Goal: Task Accomplishment & Management: Manage account settings

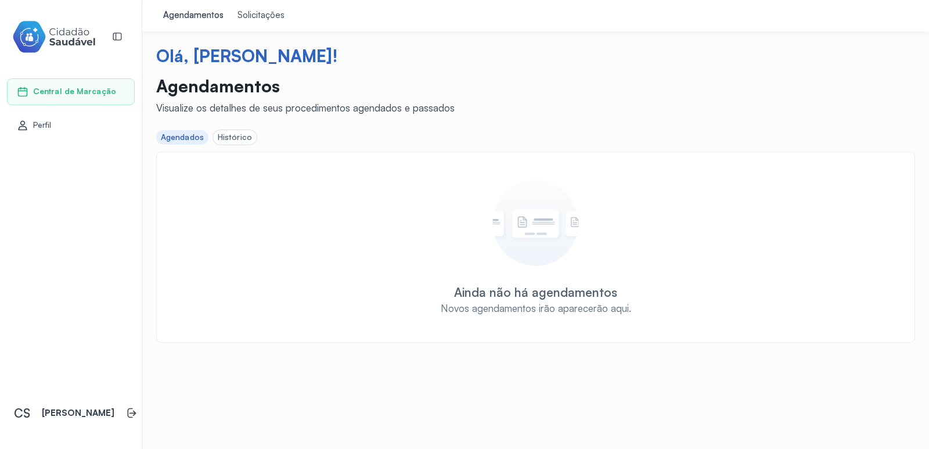
click at [254, 15] on div "Solicitações" at bounding box center [260, 16] width 47 height 12
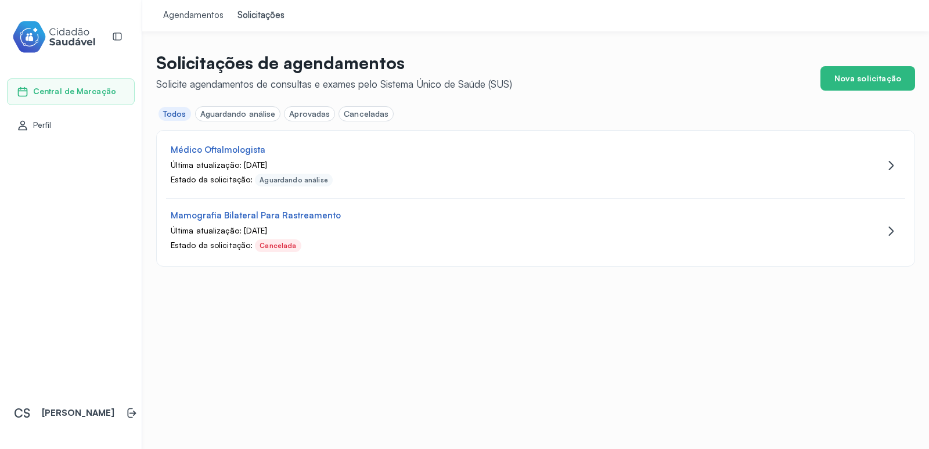
click at [243, 114] on div "Aguardando análise" at bounding box center [237, 114] width 75 height 10
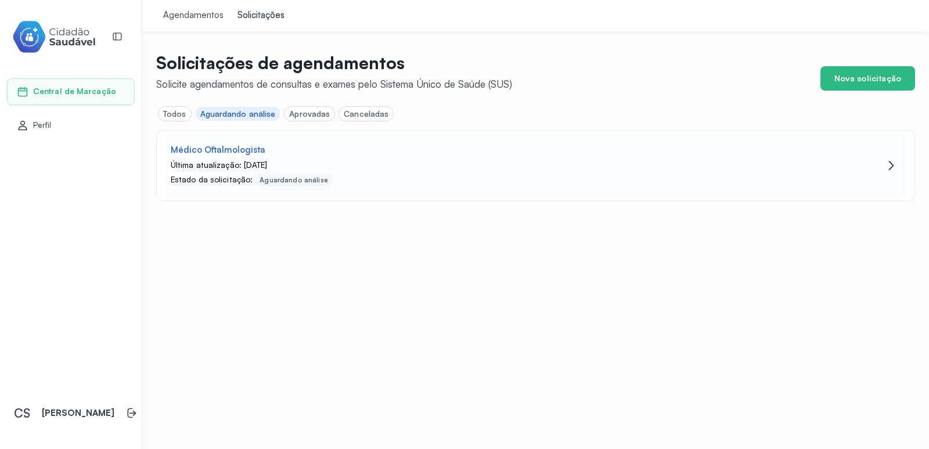
click at [233, 156] on div "Médico Oftalmologista Última atualização: 03/09/2025 Estado da solicitação: Agu…" at bounding box center [484, 166] width 637 height 42
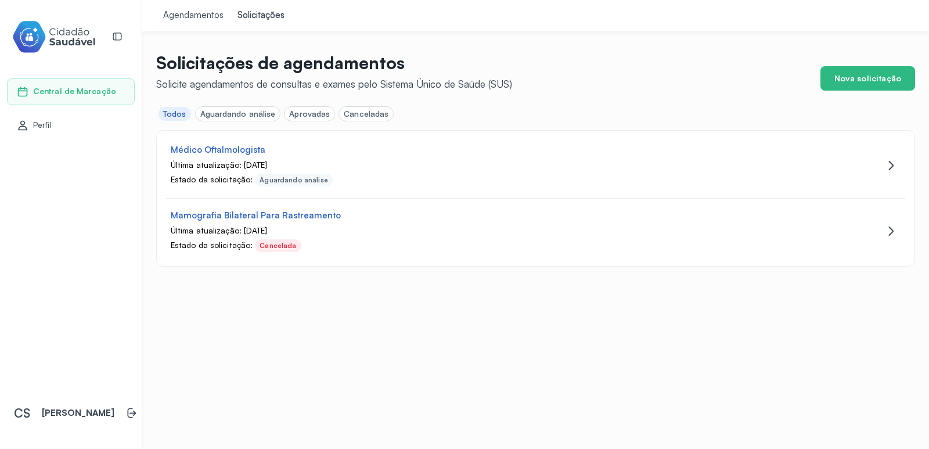
click at [44, 122] on span "Perfil" at bounding box center [42, 125] width 19 height 10
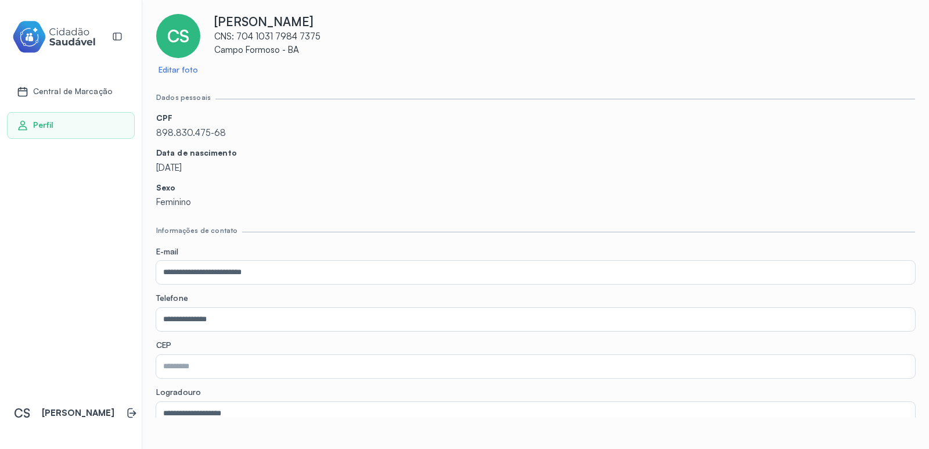
click at [254, 19] on p "[PERSON_NAME]" at bounding box center [564, 21] width 701 height 15
click at [178, 46] on span "CS" at bounding box center [178, 36] width 22 height 21
click at [270, 64] on div "CS Editar foto [PERSON_NAME] CNS: 704 1031 7984 7375 [GEOGRAPHIC_DATA] - BA" at bounding box center [535, 44] width 759 height 61
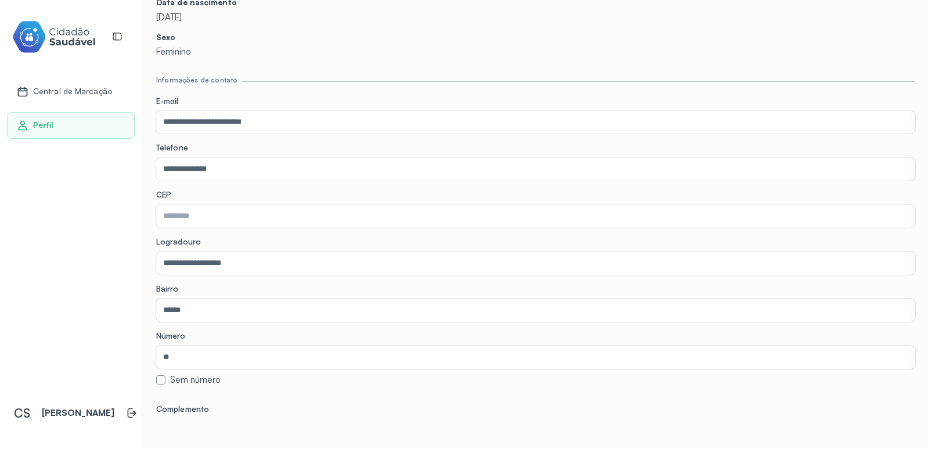
scroll to position [143, 0]
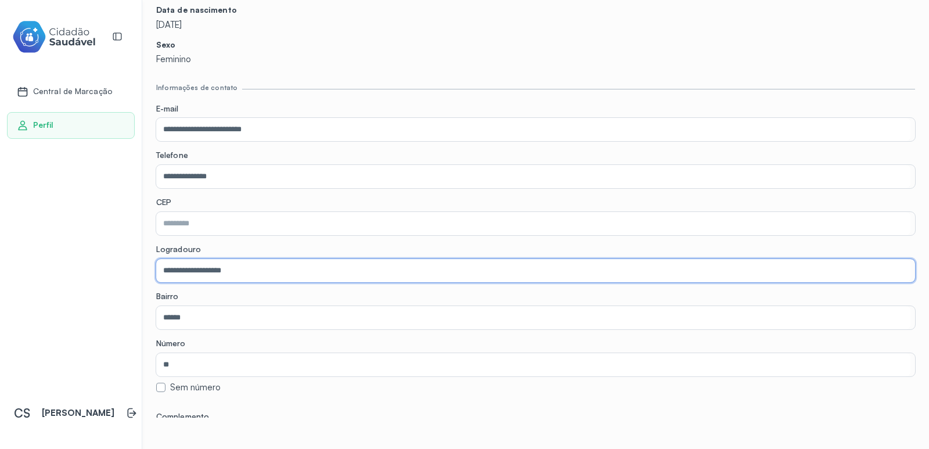
click at [309, 275] on input "**********" at bounding box center [533, 270] width 754 height 23
click at [332, 246] on label "Logradouro" at bounding box center [535, 250] width 759 height 12
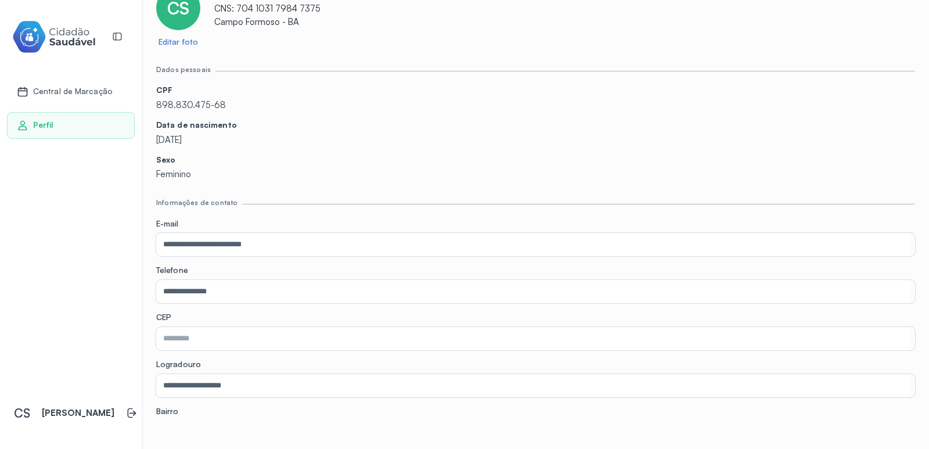
scroll to position [0, 0]
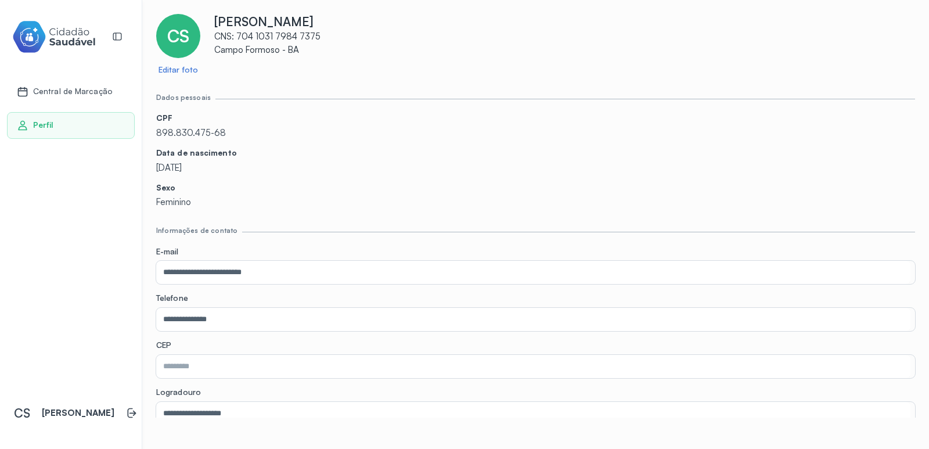
click at [172, 71] on link "Editar foto" at bounding box center [177, 70] width 39 height 10
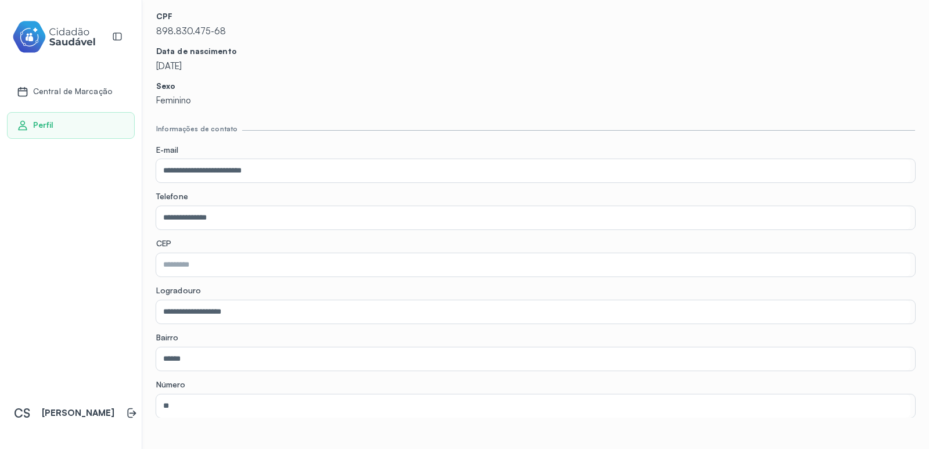
scroll to position [116, 0]
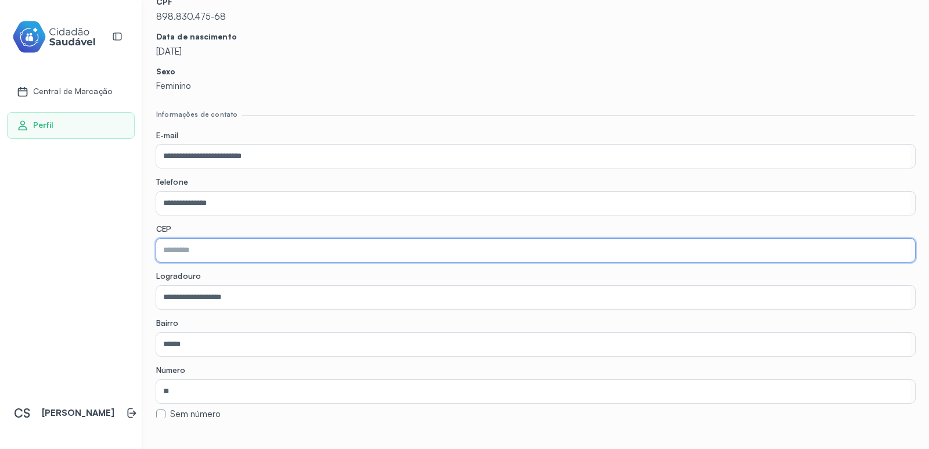
click at [194, 254] on input "text" at bounding box center [533, 250] width 754 height 23
type input "*********"
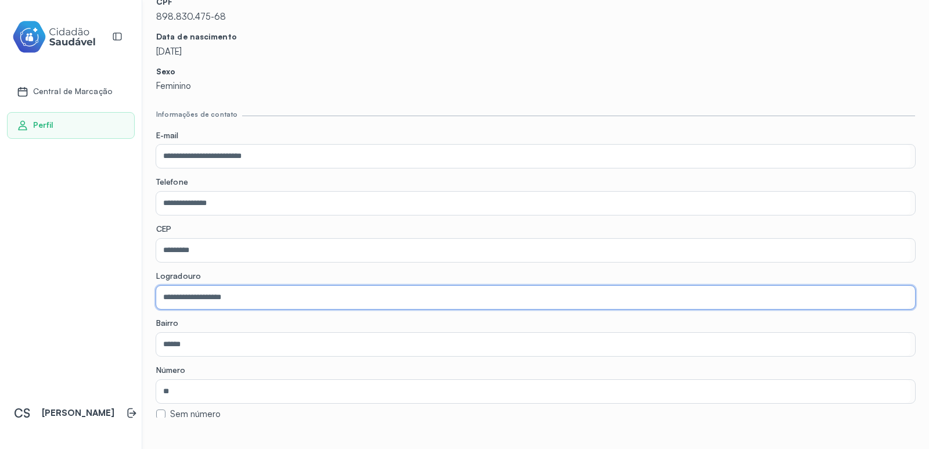
click at [259, 303] on input "**********" at bounding box center [533, 297] width 754 height 23
type input "**********"
click at [231, 343] on input "******" at bounding box center [533, 344] width 754 height 23
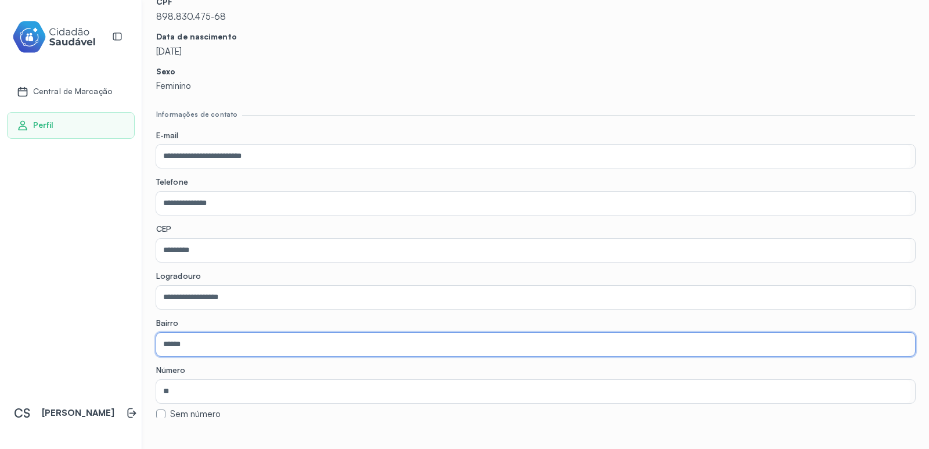
click at [231, 343] on input "******" at bounding box center [533, 344] width 754 height 23
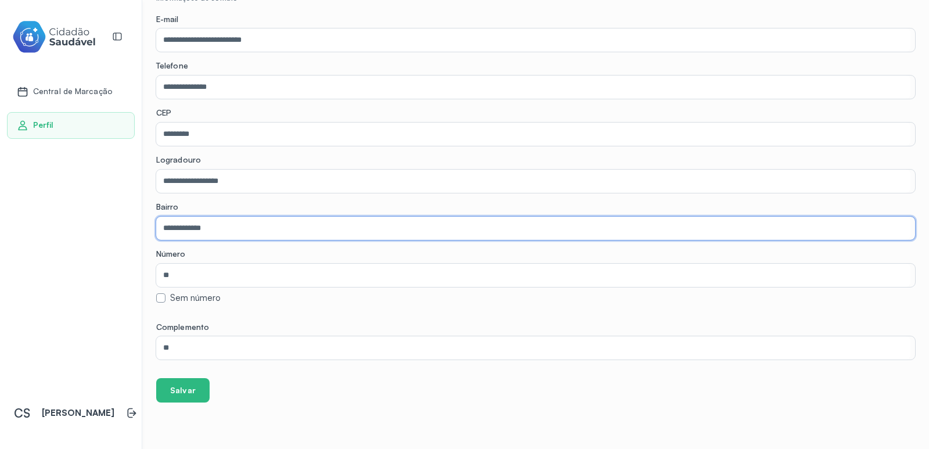
type input "**********"
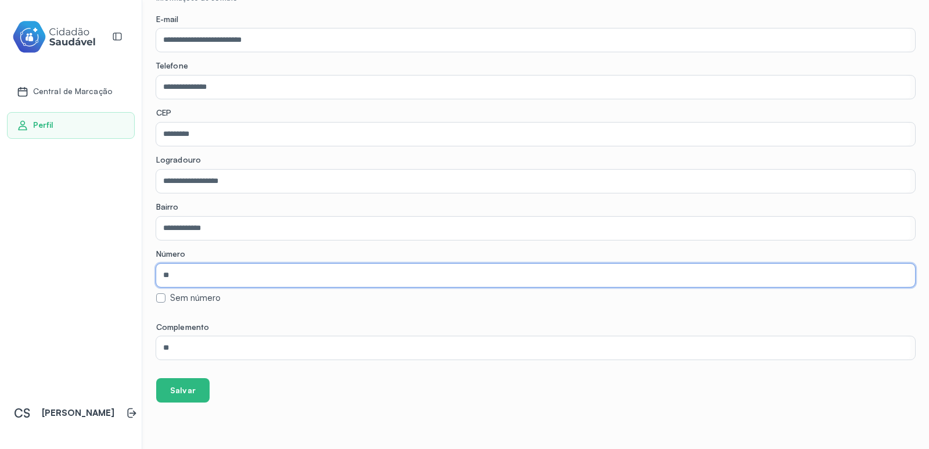
click at [284, 279] on input "**" at bounding box center [533, 275] width 754 height 23
type input "*"
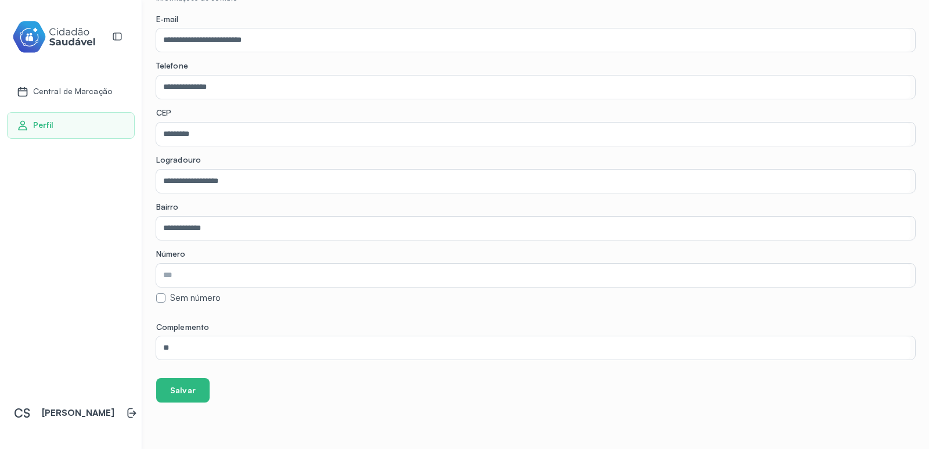
click at [161, 296] on label at bounding box center [160, 297] width 9 height 9
type input "***"
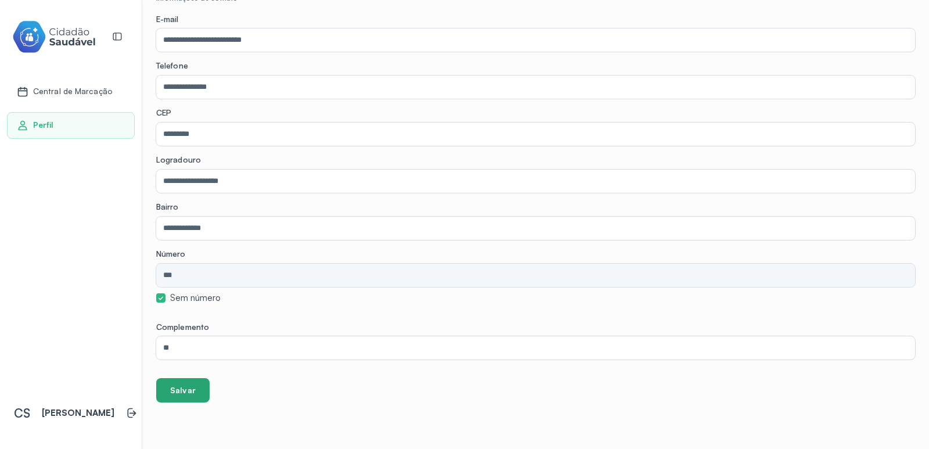
click at [194, 390] on button "Salvar" at bounding box center [182, 390] width 53 height 24
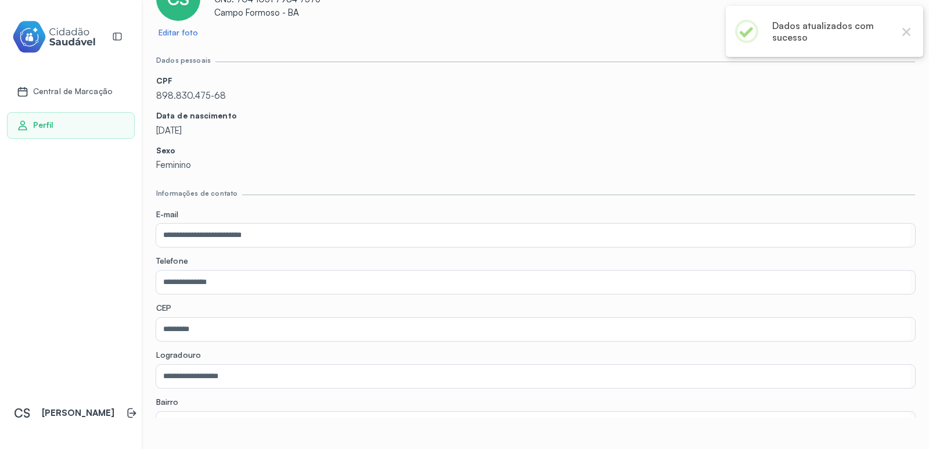
scroll to position [0, 0]
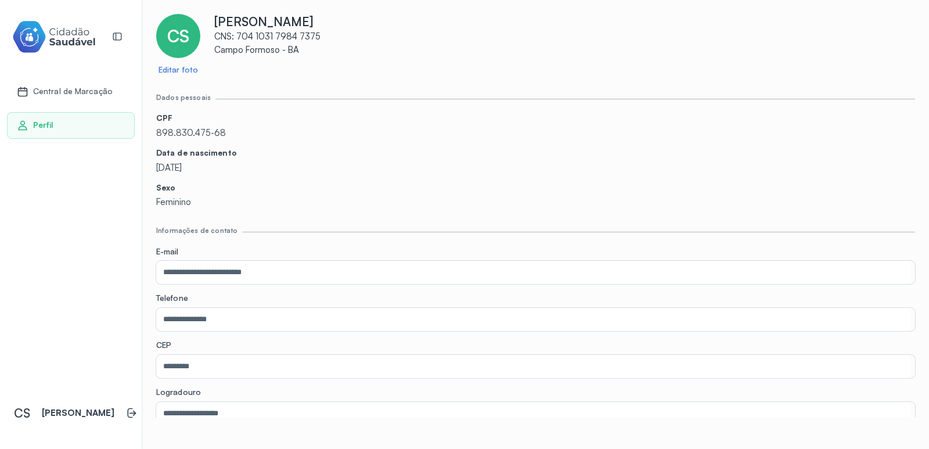
click at [75, 89] on span "Central de Marcação" at bounding box center [72, 92] width 79 height 10
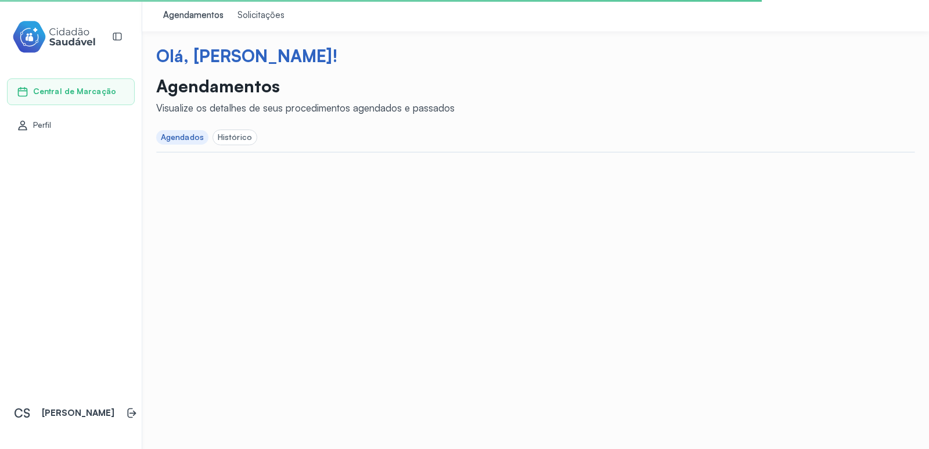
click at [234, 135] on div "Histórico" at bounding box center [235, 137] width 34 height 10
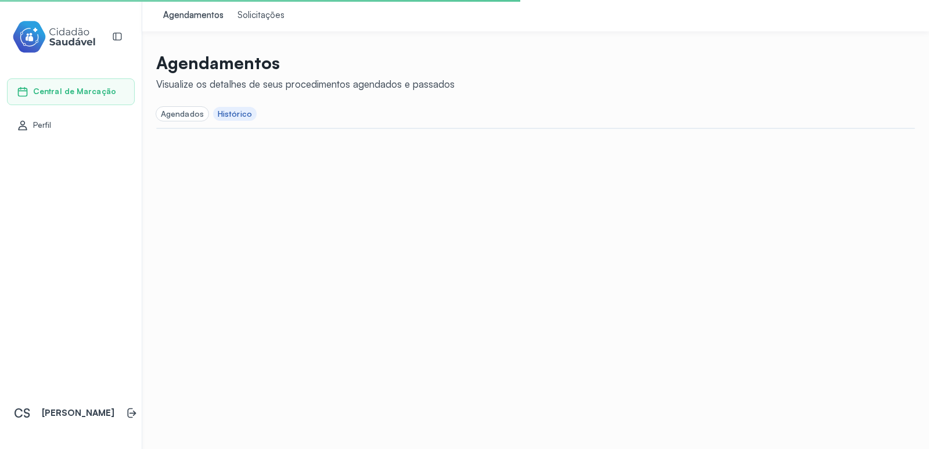
click at [260, 16] on div "Solicitações" at bounding box center [260, 16] width 47 height 12
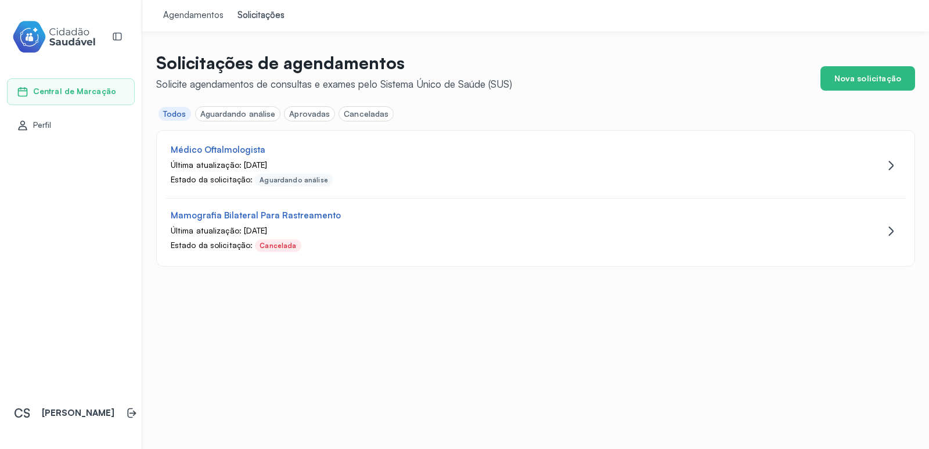
click at [317, 113] on div "Aprovadas" at bounding box center [309, 114] width 41 height 10
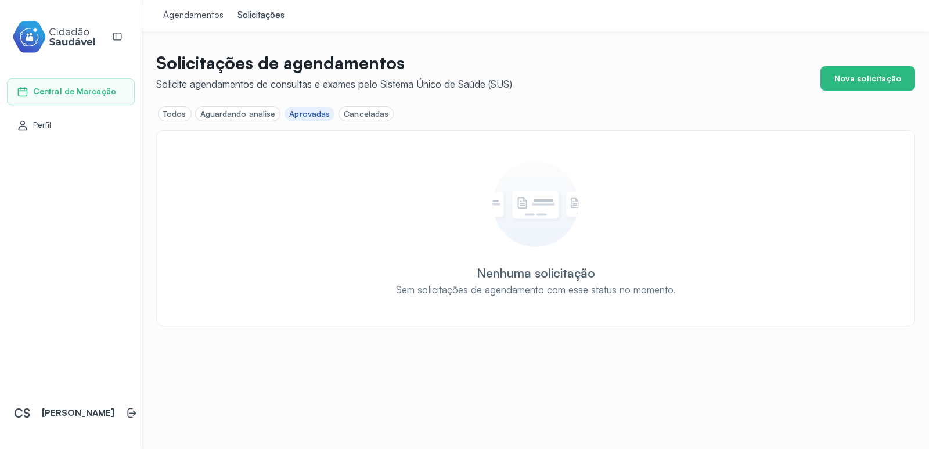
click at [242, 114] on div "Aguardando análise" at bounding box center [237, 114] width 75 height 10
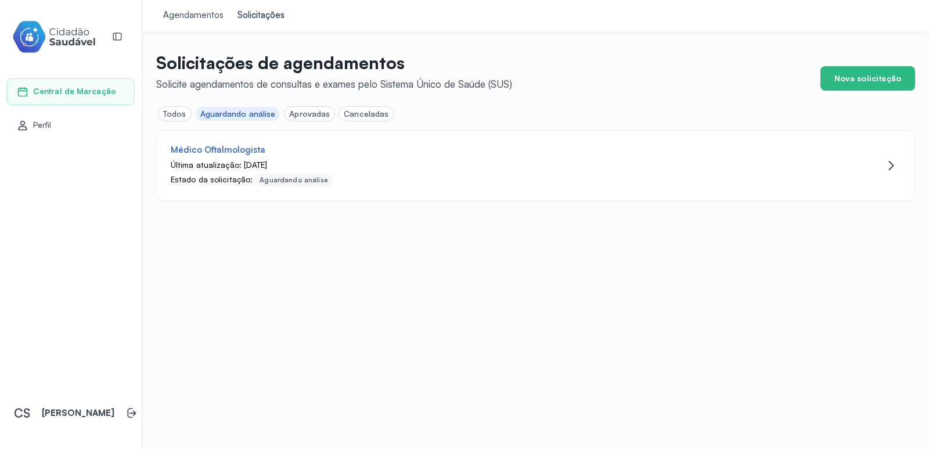
click at [169, 111] on div "Todos" at bounding box center [174, 114] width 23 height 10
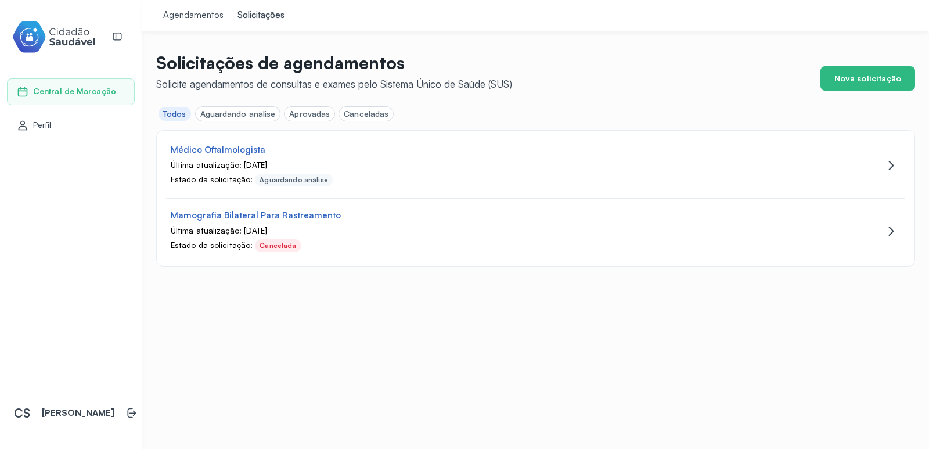
click at [188, 12] on div "Agendamentos" at bounding box center [193, 16] width 60 height 12
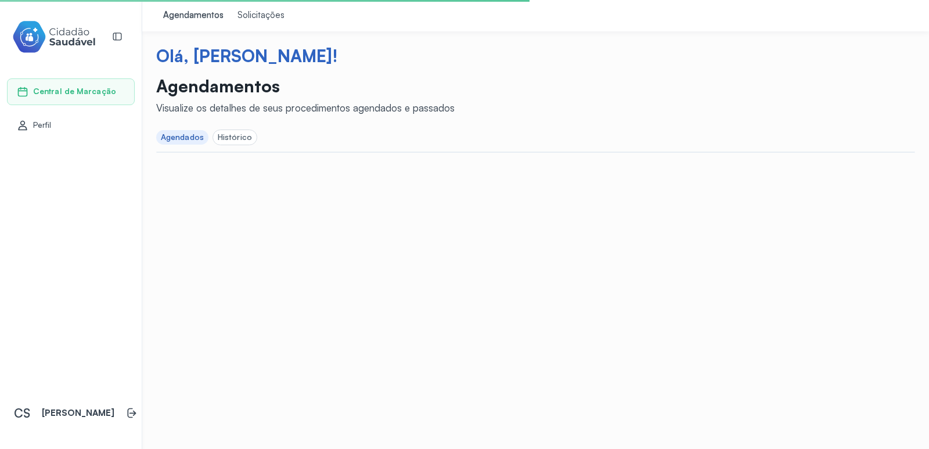
click at [176, 135] on div "Agendados" at bounding box center [182, 137] width 43 height 10
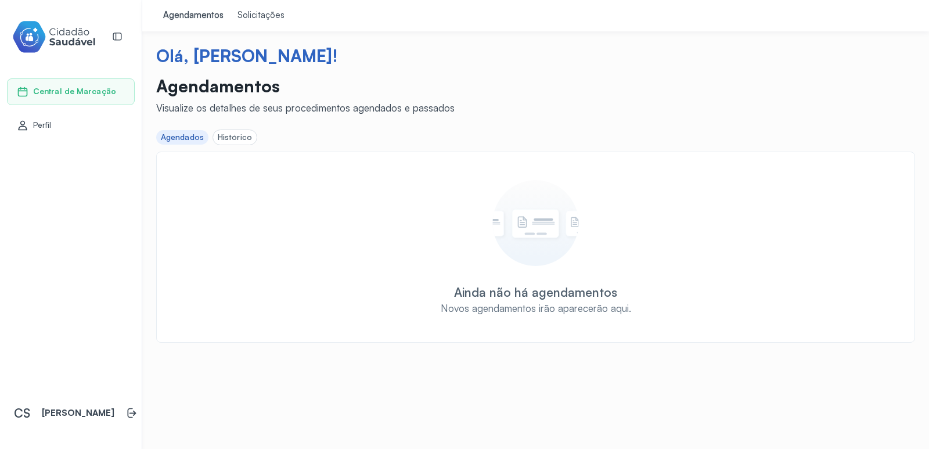
click at [236, 135] on div "Histórico" at bounding box center [235, 137] width 34 height 10
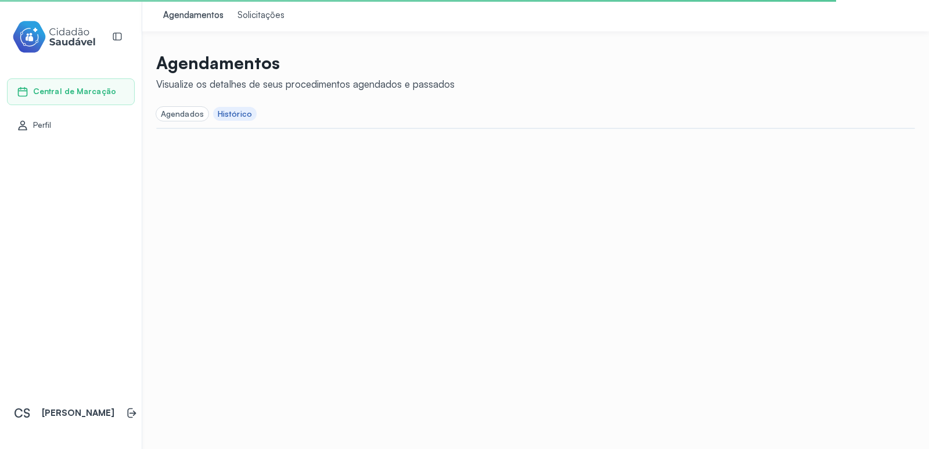
click at [262, 12] on div "Solicitações" at bounding box center [260, 16] width 47 height 12
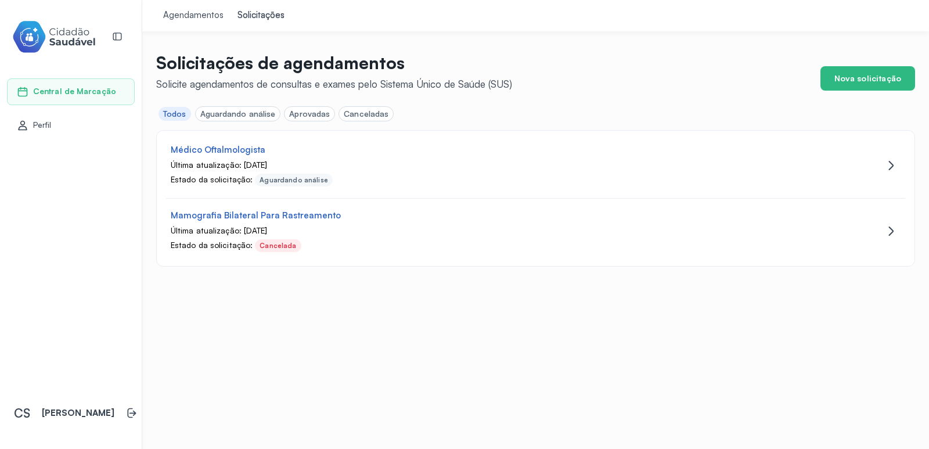
click at [304, 112] on div "Aprovadas" at bounding box center [309, 114] width 41 height 10
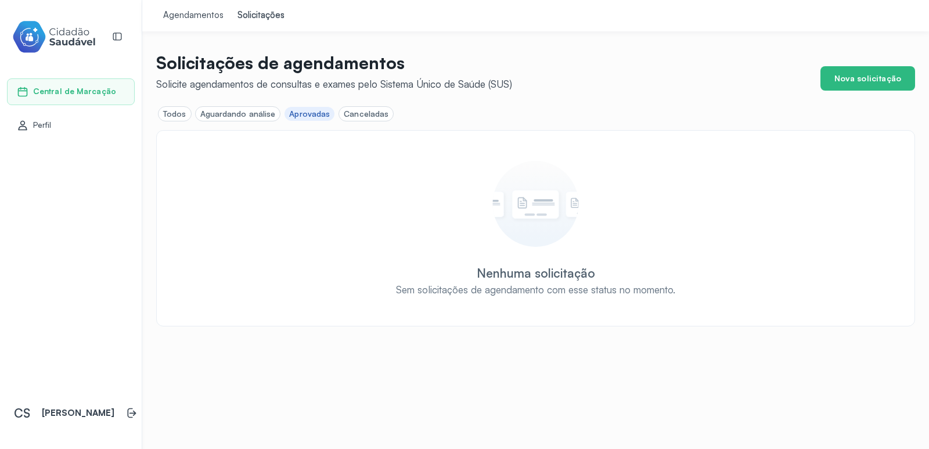
click at [235, 114] on div "Aguardando análise" at bounding box center [237, 114] width 75 height 10
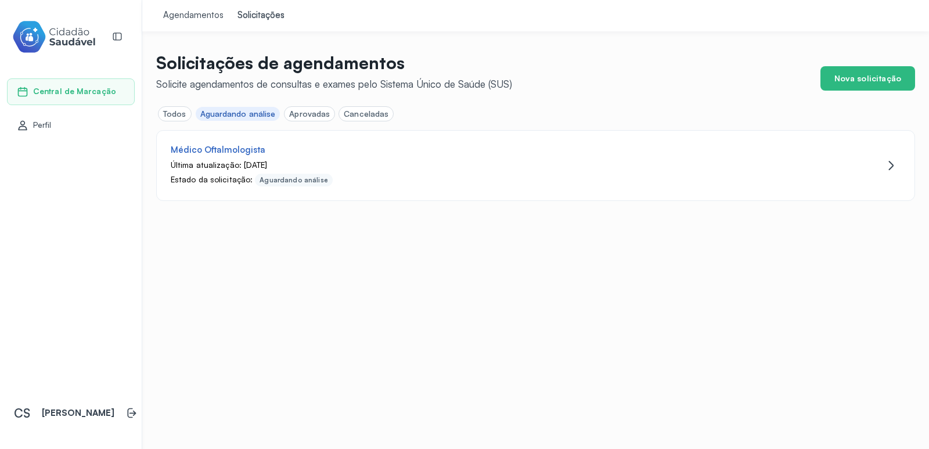
click at [164, 109] on div "Todos" at bounding box center [174, 114] width 23 height 10
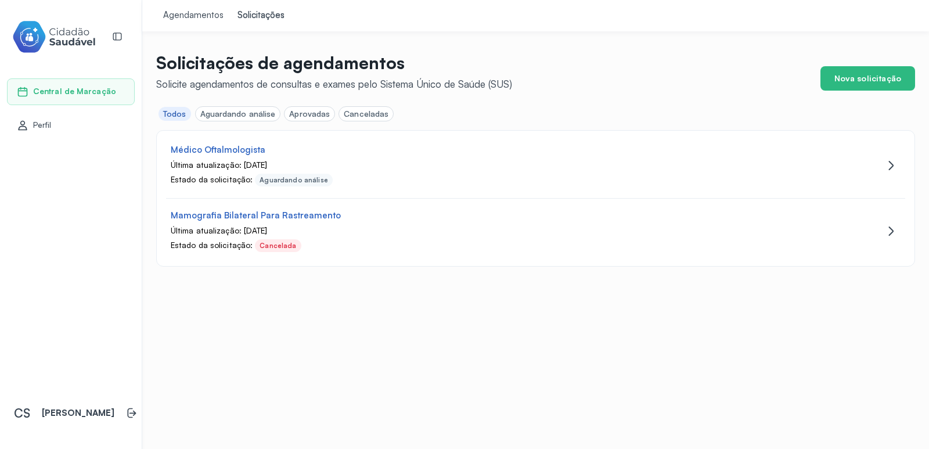
click at [68, 89] on span "Central de Marcação" at bounding box center [74, 92] width 83 height 10
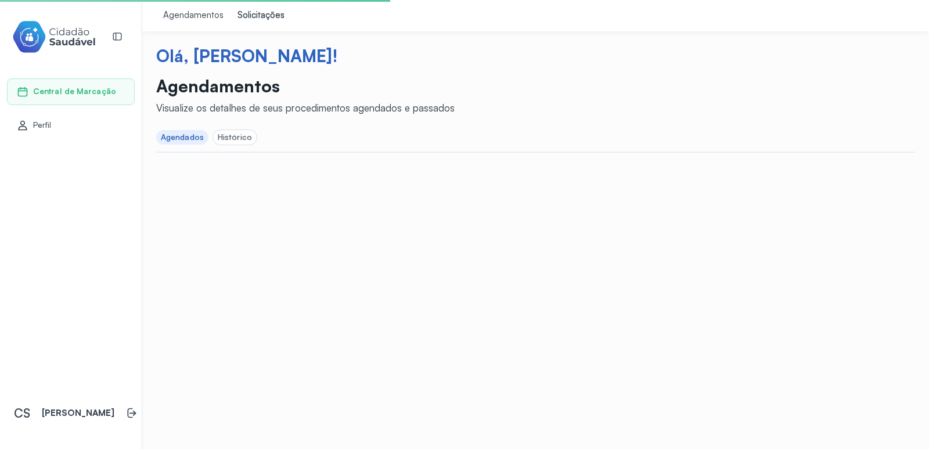
click at [190, 19] on div "Agendamentos" at bounding box center [193, 16] width 60 height 12
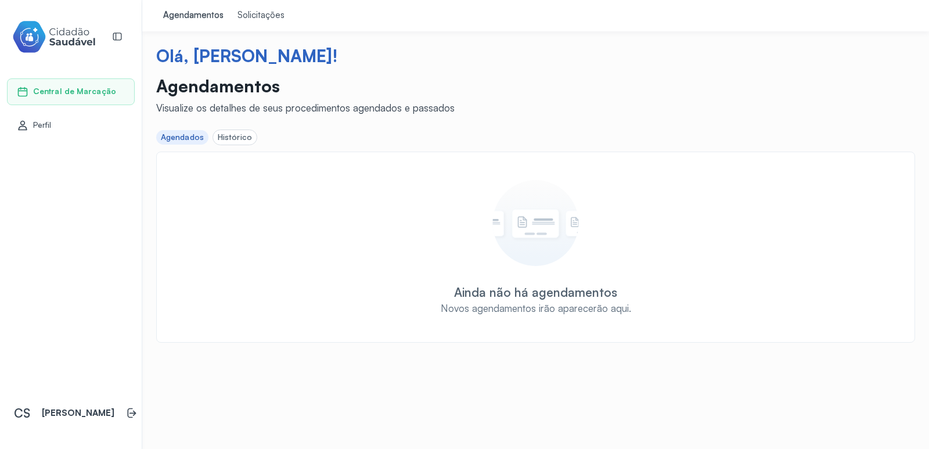
click at [235, 138] on div "Histórico" at bounding box center [235, 137] width 34 height 10
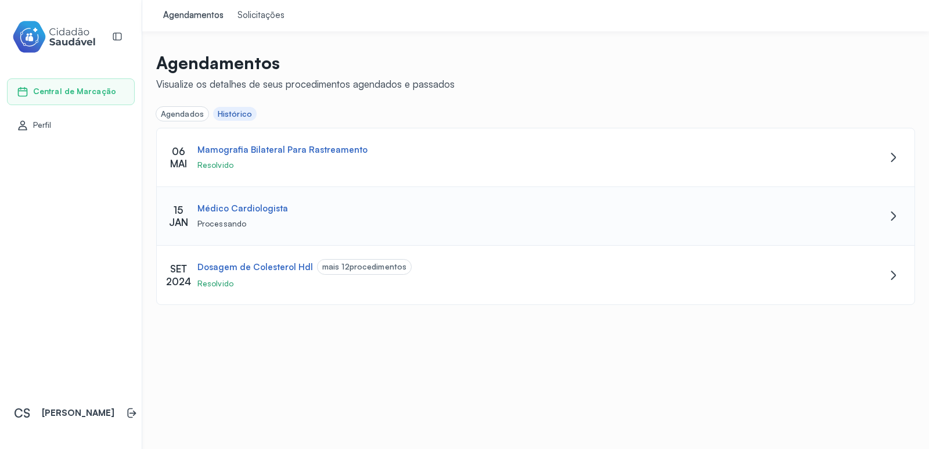
click at [304, 217] on div "Médico Cardiologista Processando" at bounding box center [505, 216] width 625 height 26
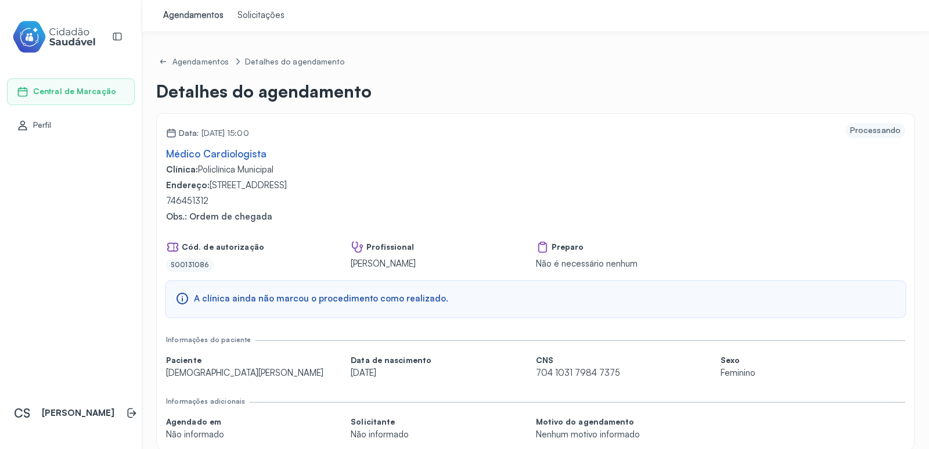
click at [50, 121] on span "Perfil" at bounding box center [42, 125] width 19 height 10
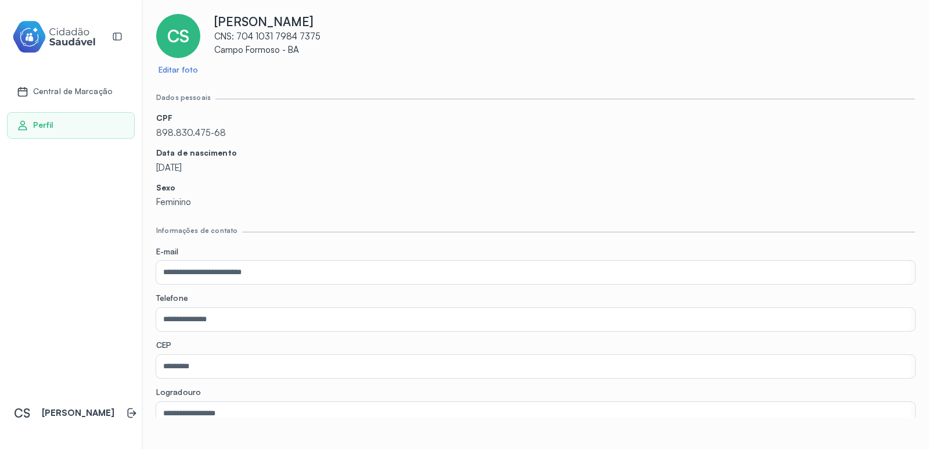
click at [251, 26] on p "[PERSON_NAME]" at bounding box center [564, 21] width 701 height 15
click at [237, 45] on p "Campo Formoso - BA" at bounding box center [564, 50] width 701 height 11
click at [173, 39] on span "CS" at bounding box center [178, 36] width 22 height 21
click at [128, 411] on icon at bounding box center [130, 413] width 5 height 10
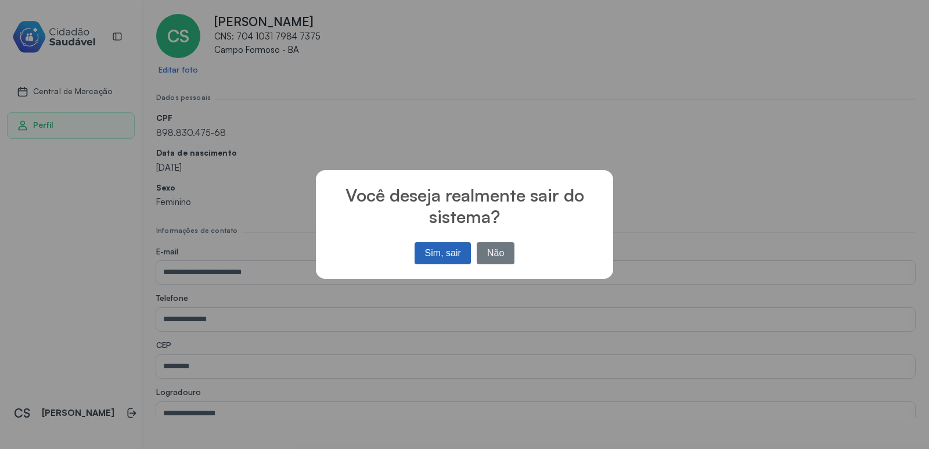
click at [451, 255] on button "Sim, sair" at bounding box center [443, 253] width 56 height 22
